Goal: Entertainment & Leisure: Consume media (video, audio)

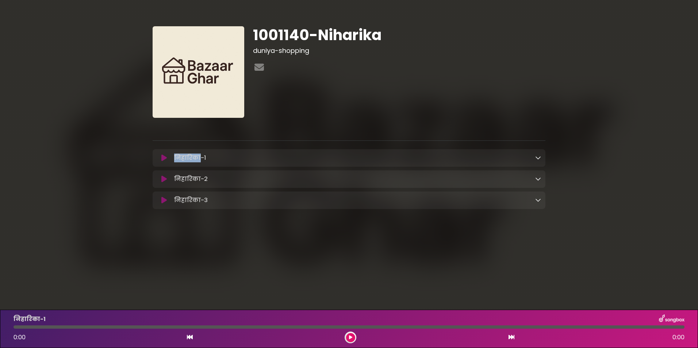
drag, startPoint x: 198, startPoint y: 158, endPoint x: 174, endPoint y: 158, distance: 24.1
click at [174, 158] on p "निहारिका-1 Loading Track..." at bounding box center [190, 158] width 32 height 9
copy p "निहारिका"
click at [167, 200] on icon at bounding box center [163, 200] width 5 height 7
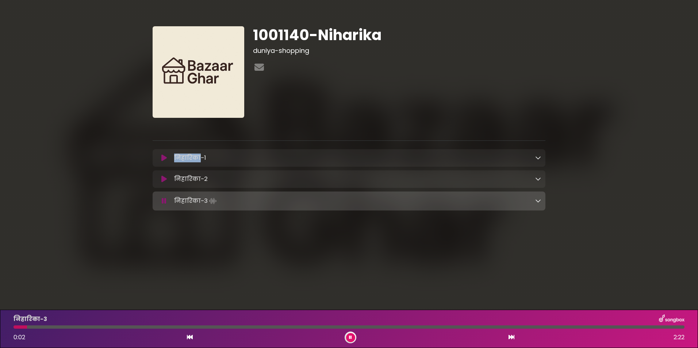
click at [167, 201] on button at bounding box center [164, 201] width 14 height 7
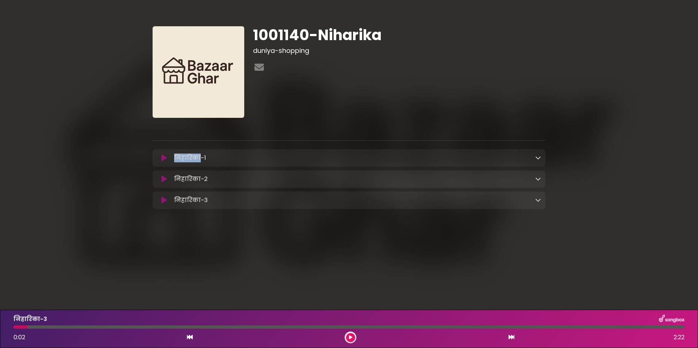
click at [164, 157] on icon at bounding box center [163, 157] width 5 height 7
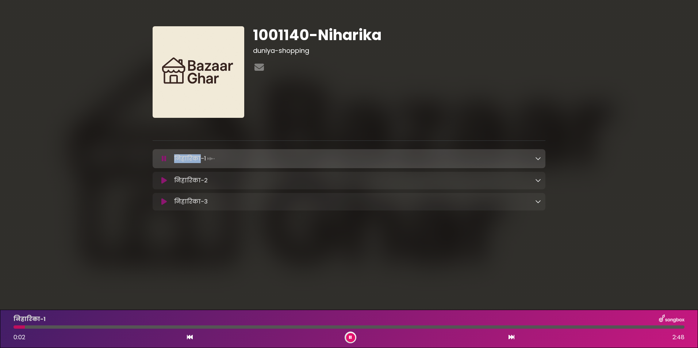
click at [162, 158] on icon at bounding box center [164, 158] width 5 height 7
